Goal: Task Accomplishment & Management: Manage account settings

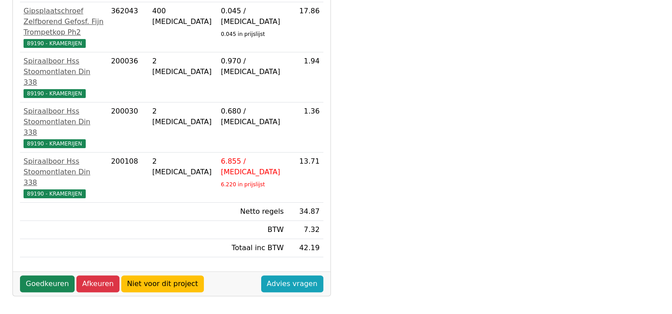
scroll to position [222, 0]
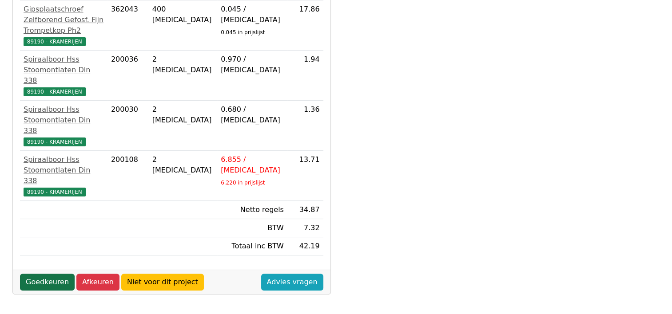
click at [39, 274] on link "Goedkeuren" at bounding box center [47, 282] width 55 height 17
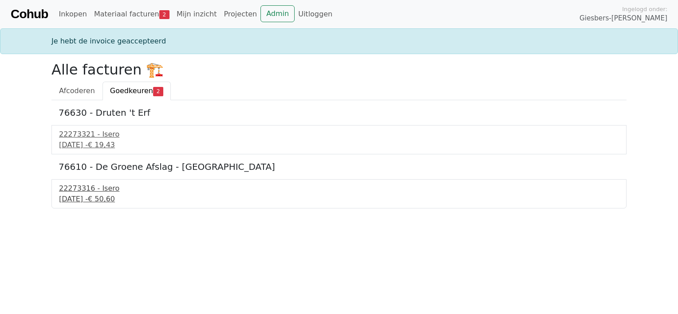
click at [75, 198] on div "26 september 2025 - € 50,60" at bounding box center [339, 199] width 560 height 11
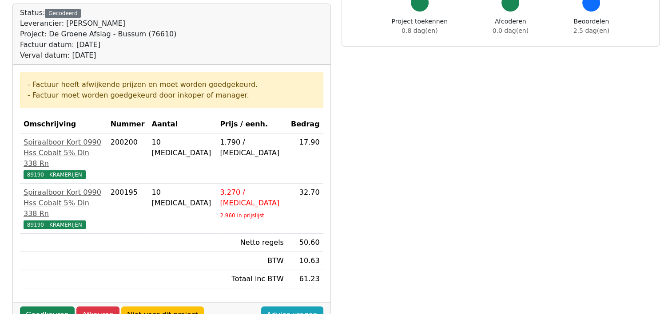
scroll to position [133, 0]
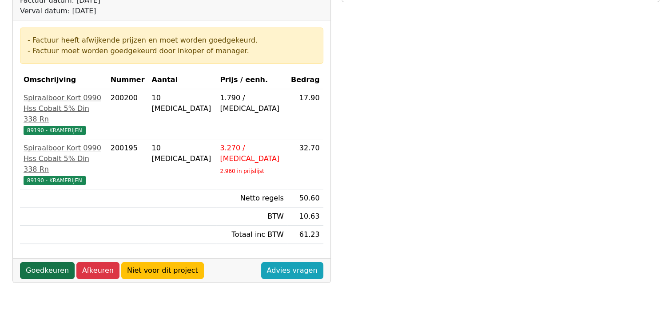
click at [38, 262] on link "Goedkeuren" at bounding box center [47, 270] width 55 height 17
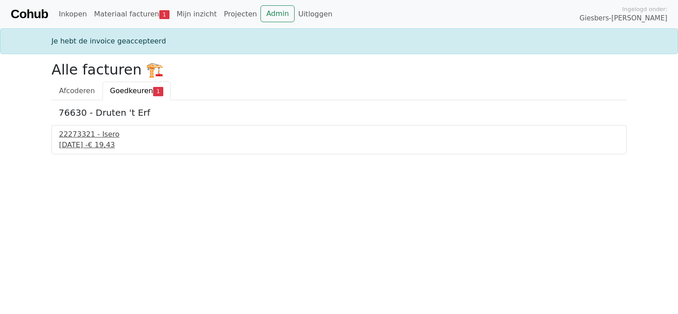
click at [92, 146] on div "26 september 2025 - € 19,43" at bounding box center [339, 145] width 560 height 11
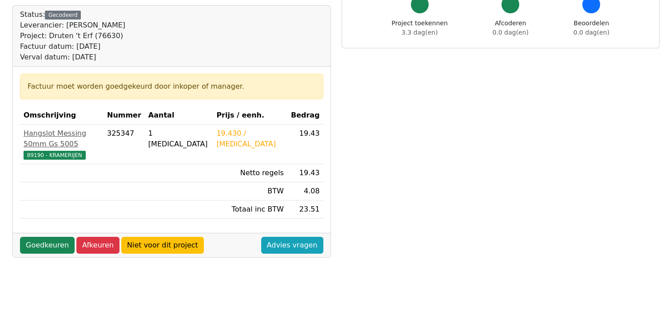
scroll to position [89, 0]
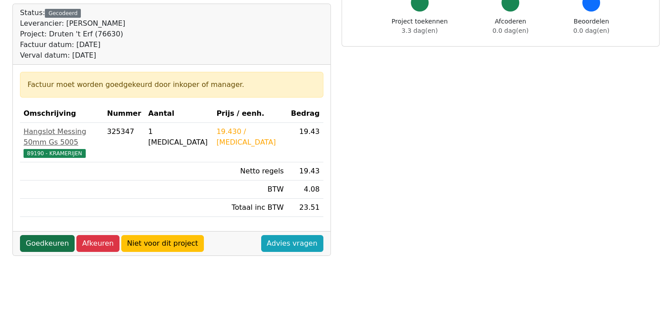
click at [52, 235] on link "Goedkeuren" at bounding box center [47, 243] width 55 height 17
